Goal: Task Accomplishment & Management: Manage account settings

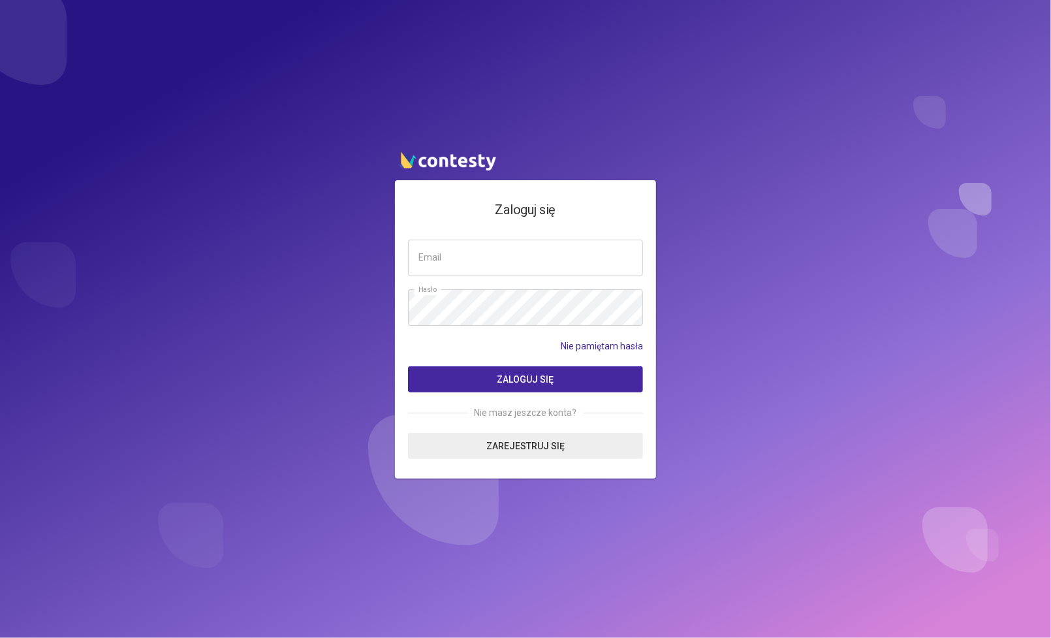
click at [506, 253] on input "email" at bounding box center [525, 258] width 235 height 37
type input "**********"
click at [408, 366] on button "Zaloguj się" at bounding box center [525, 379] width 235 height 26
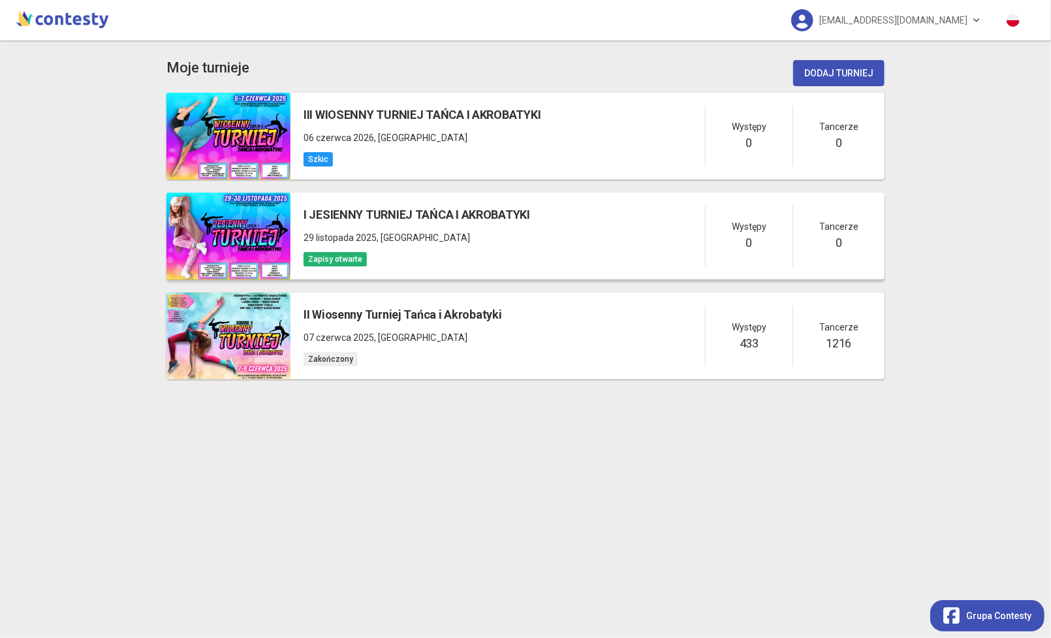
click at [442, 229] on div "I JESIENNY TURNIEJ TAŃCA I AKROBATYKI 29 listopada 2025 , [GEOGRAPHIC_DATA] Zap…" at bounding box center [417, 236] width 227 height 61
